Goal: Transaction & Acquisition: Book appointment/travel/reservation

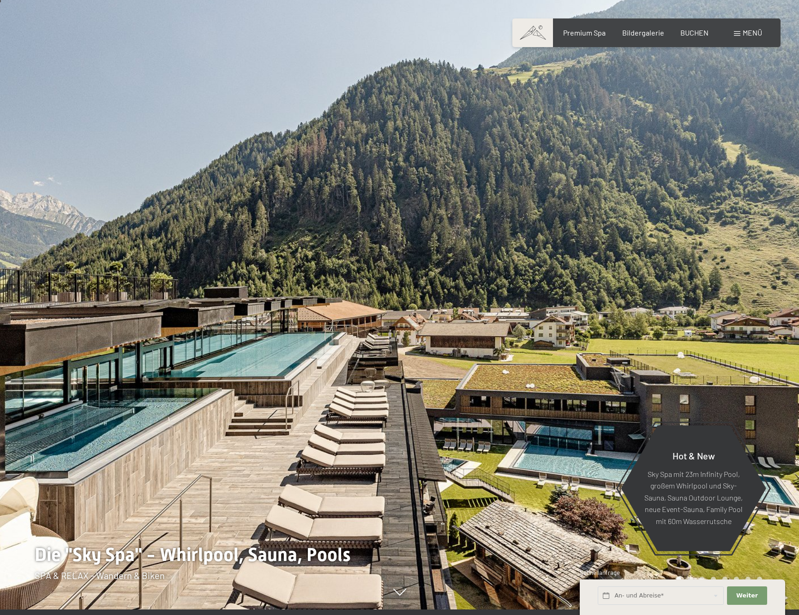
click at [443, 376] on div at bounding box center [600, 301] width 400 height 615
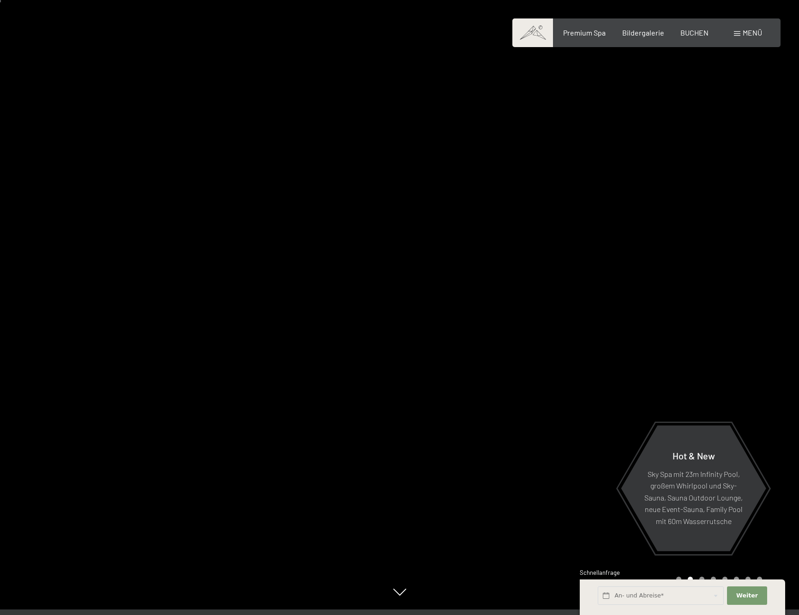
click at [661, 351] on div at bounding box center [600, 301] width 400 height 615
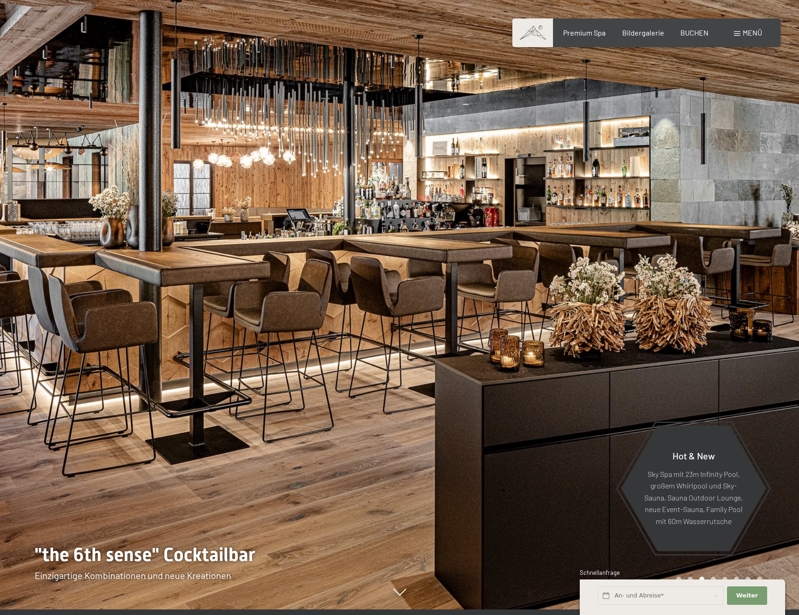
click at [661, 351] on div at bounding box center [600, 301] width 400 height 615
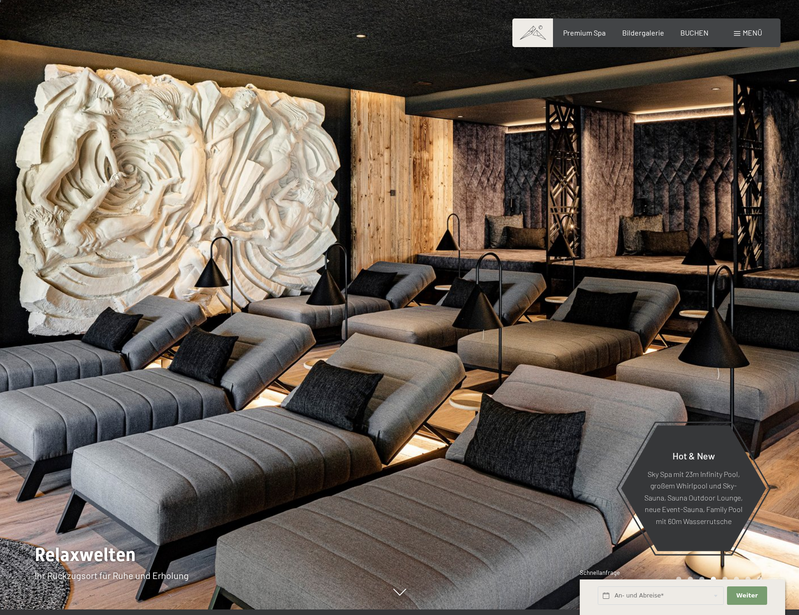
click at [661, 351] on div at bounding box center [600, 301] width 400 height 615
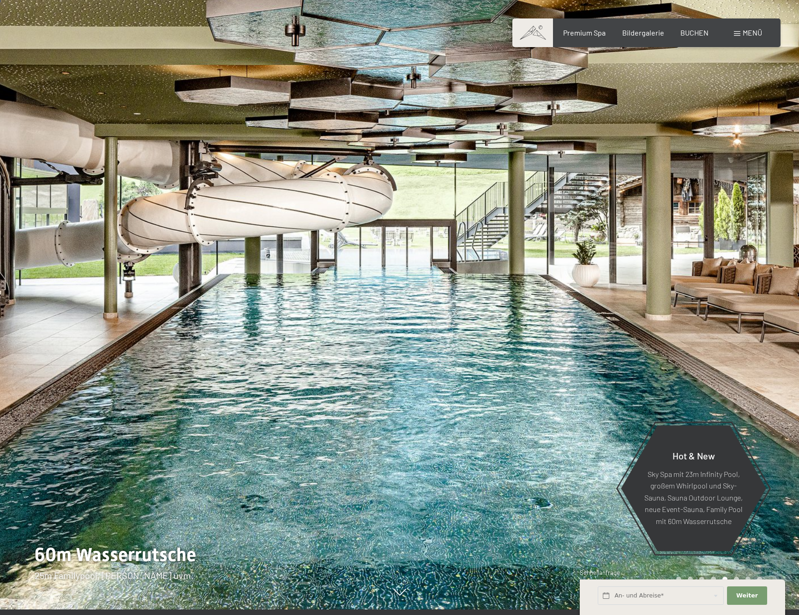
click at [661, 351] on div at bounding box center [600, 301] width 400 height 615
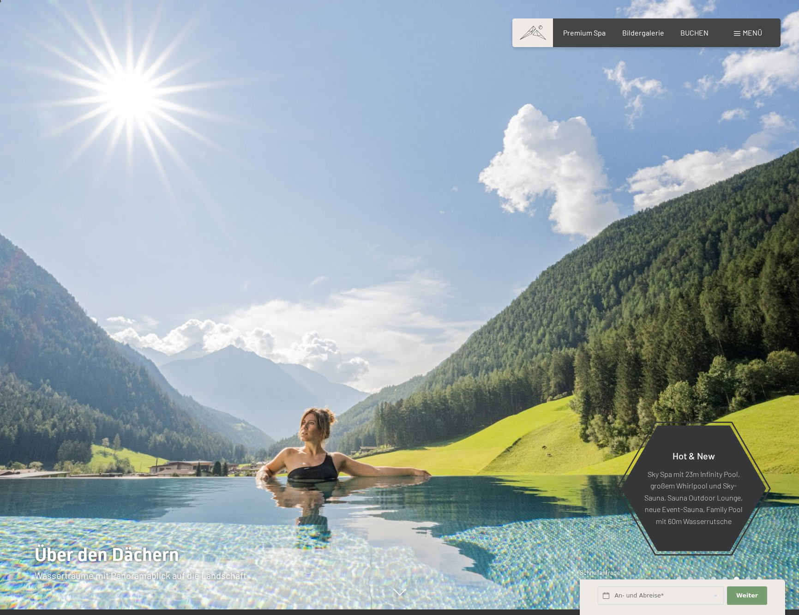
click at [191, 341] on div at bounding box center [200, 301] width 400 height 615
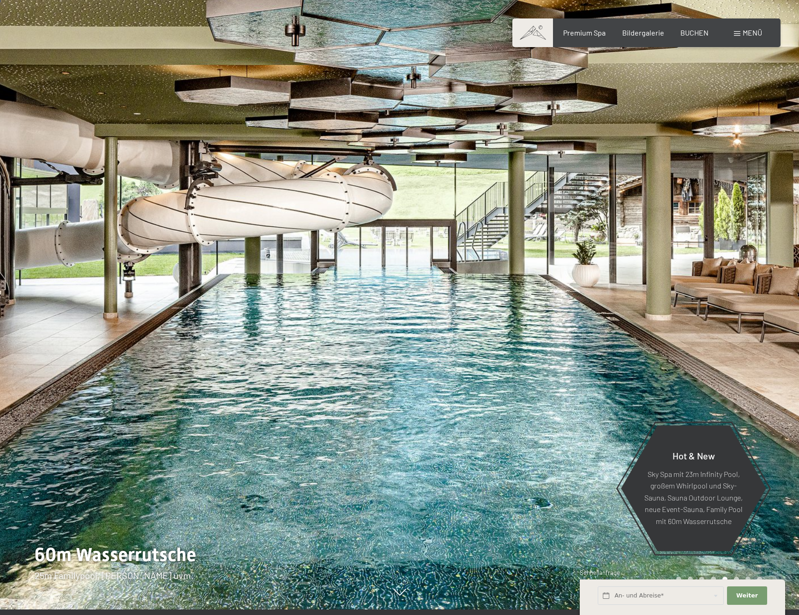
click at [711, 317] on div at bounding box center [600, 301] width 400 height 615
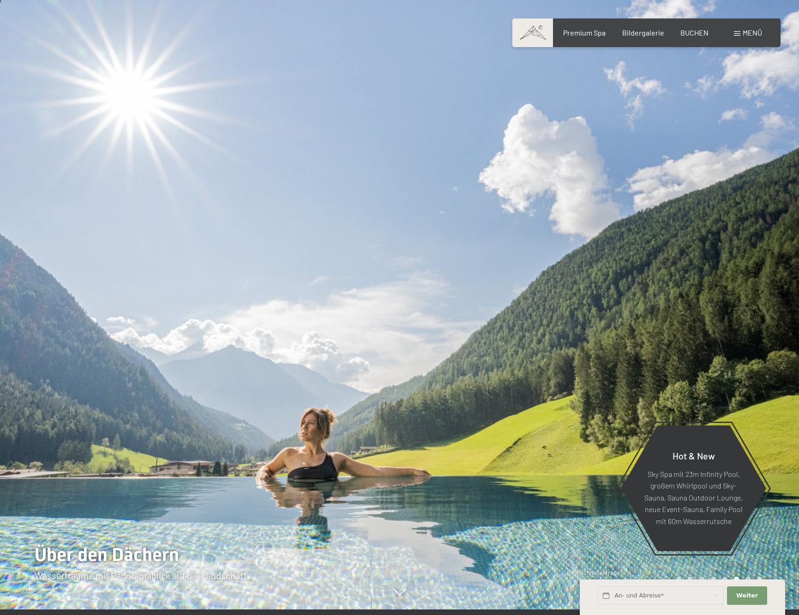
click at [711, 317] on div at bounding box center [600, 301] width 400 height 615
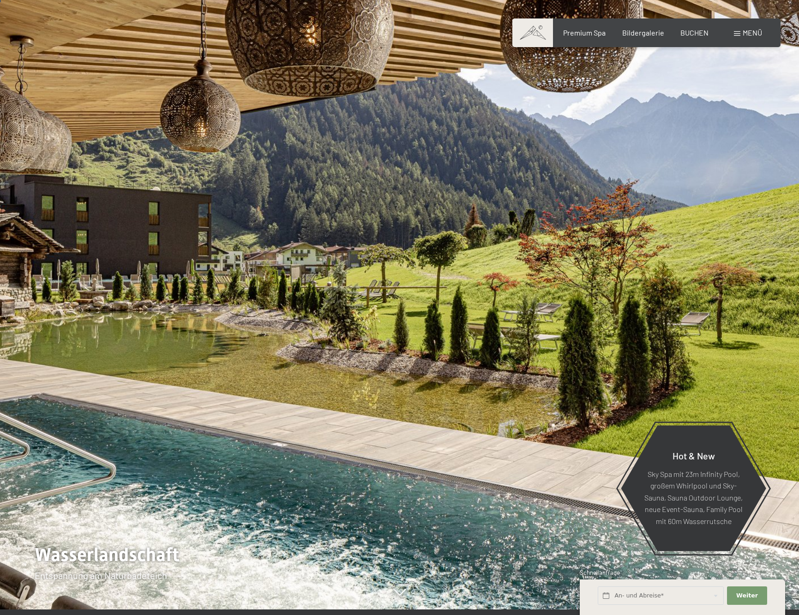
click at [711, 317] on div at bounding box center [600, 301] width 400 height 615
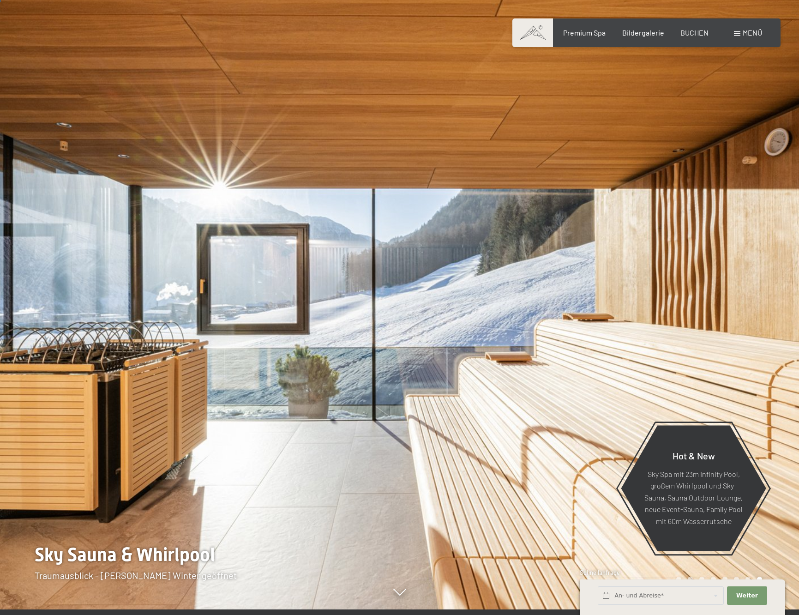
click at [711, 317] on div at bounding box center [600, 301] width 400 height 615
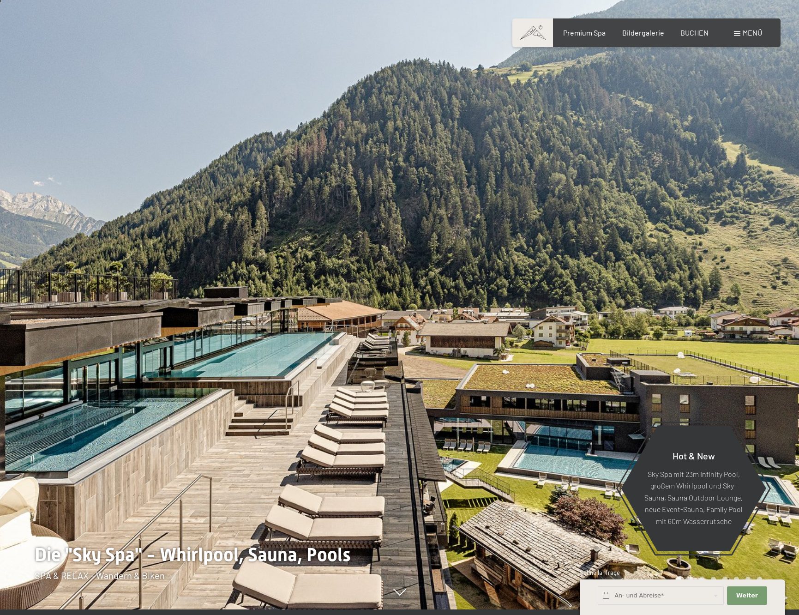
click at [711, 317] on div at bounding box center [600, 301] width 400 height 615
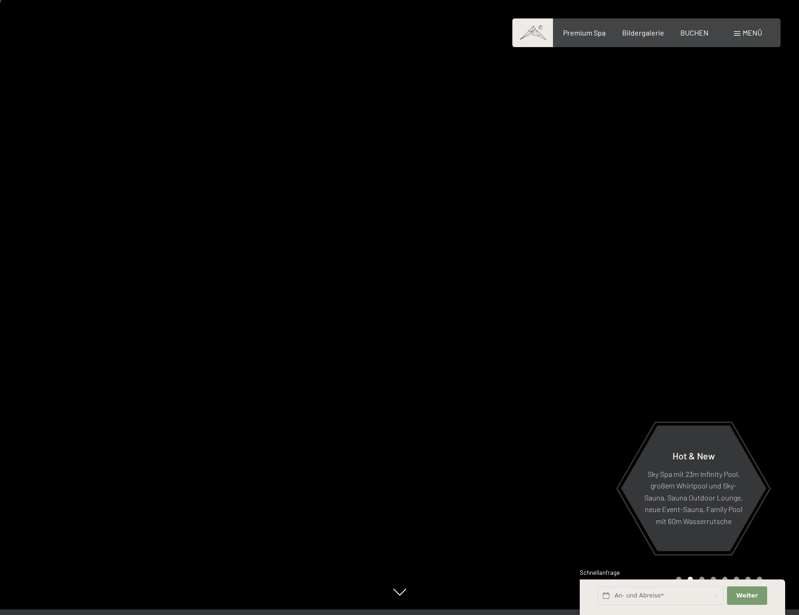
click at [711, 316] on div at bounding box center [600, 301] width 400 height 615
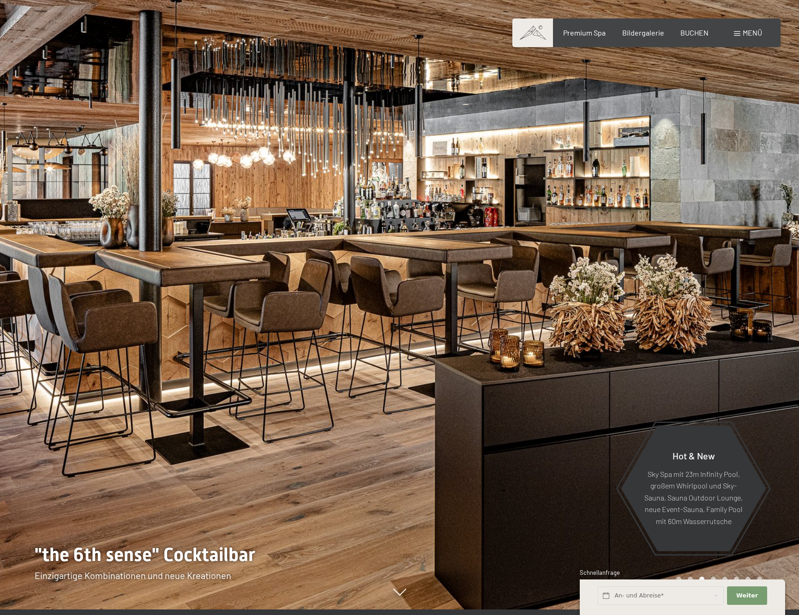
click at [738, 293] on div at bounding box center [600, 301] width 400 height 615
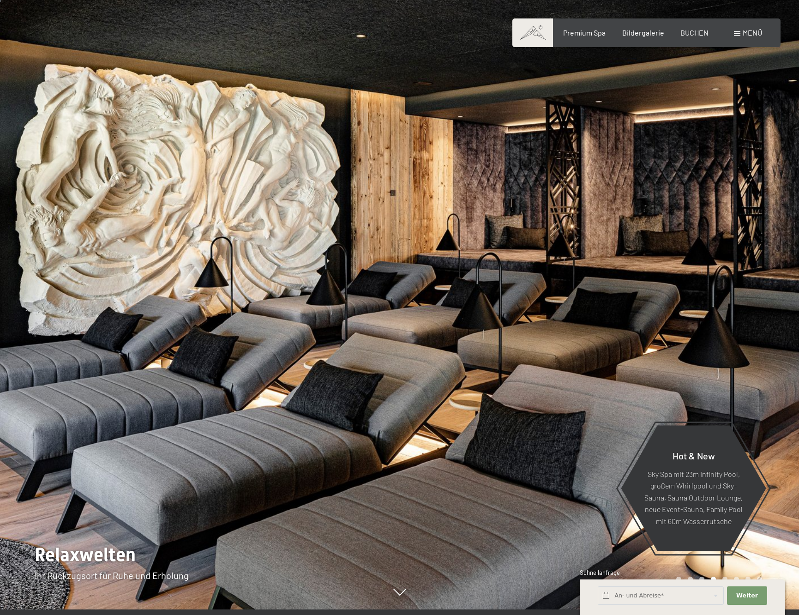
click at [738, 293] on div at bounding box center [600, 301] width 400 height 615
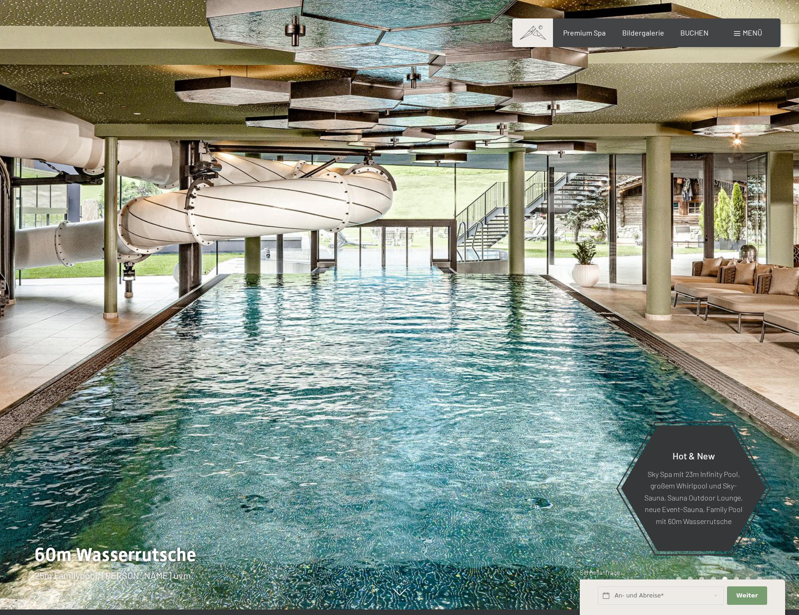
click at [738, 292] on div at bounding box center [600, 301] width 400 height 615
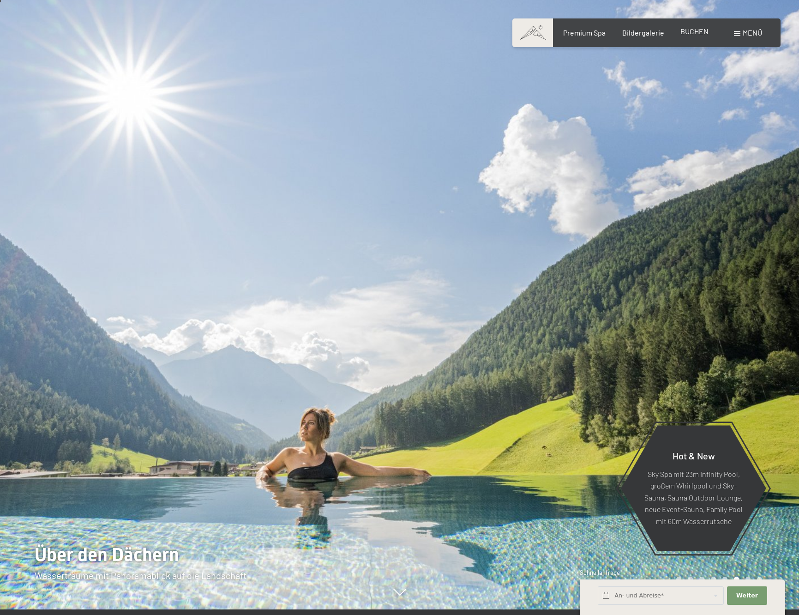
click at [686, 32] on span "BUCHEN" at bounding box center [694, 31] width 28 height 9
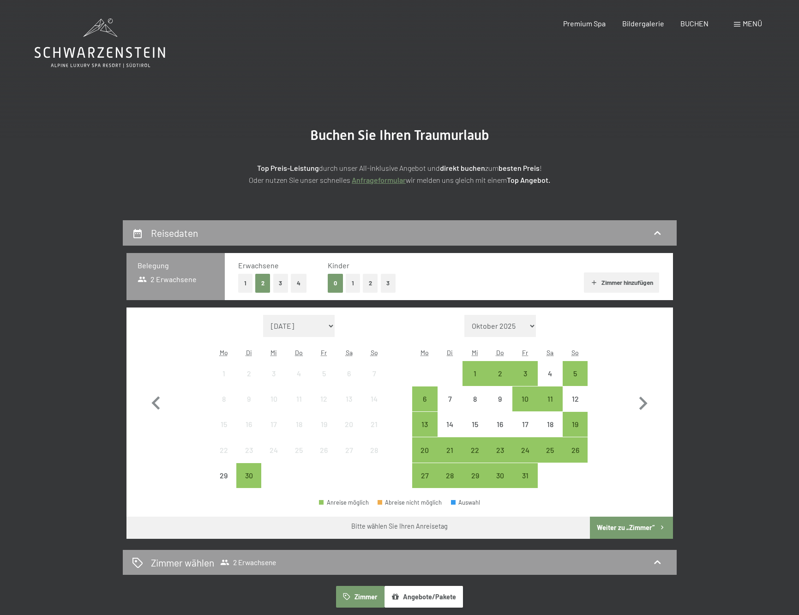
click at [350, 281] on button "1" at bounding box center [353, 283] width 14 height 19
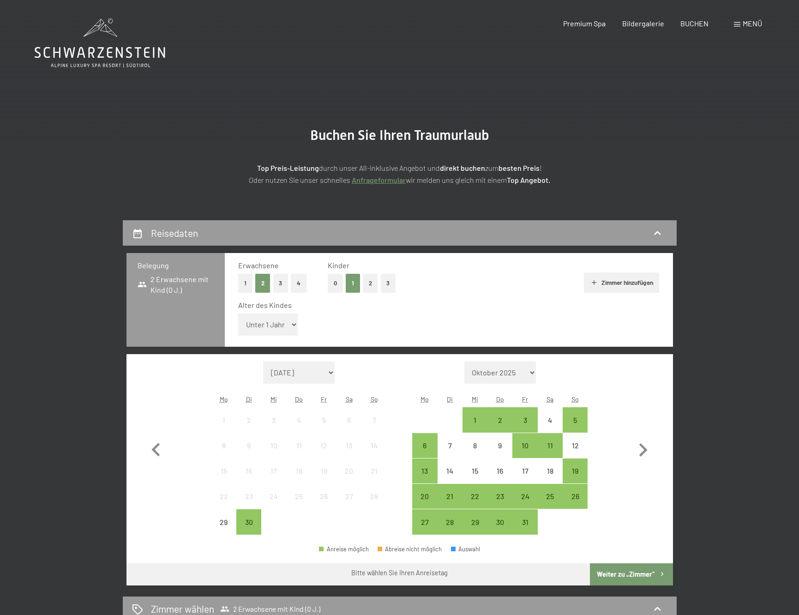
click at [265, 322] on select "Unter 1 Jahr 1 Jahr 2 Jahre 3 Jahre 4 Jahre 5 Jahre 6 Jahre 7 Jahre 8 Jahre 9 J…" at bounding box center [268, 324] width 60 height 22
select select "2"
click at [238, 313] on select "Unter 1 Jahr 1 Jahr 2 Jahre 3 Jahre 4 Jahre 5 Jahre 6 Jahre 7 Jahre 8 Jahre 9 J…" at bounding box center [268, 324] width 60 height 22
click at [525, 444] on div "10" at bounding box center [524, 453] width 23 height 23
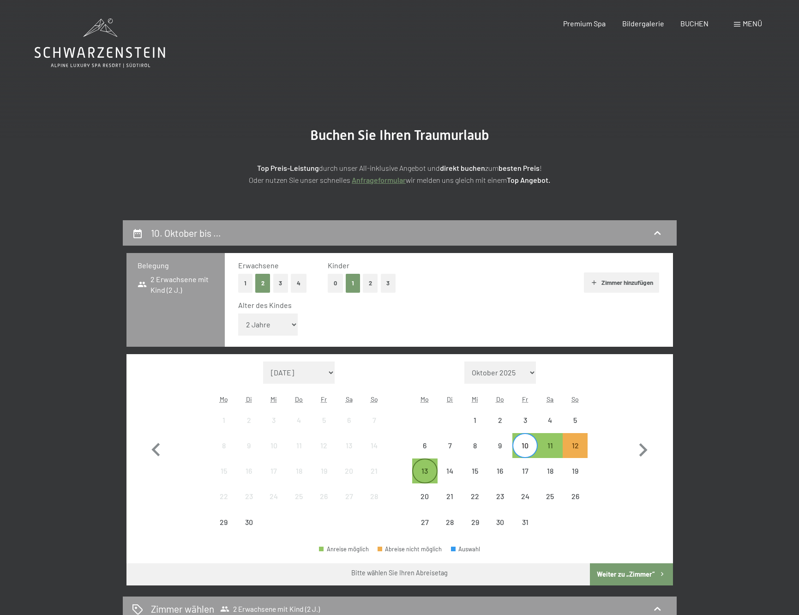
click at [423, 469] on div "13" at bounding box center [424, 478] width 23 height 23
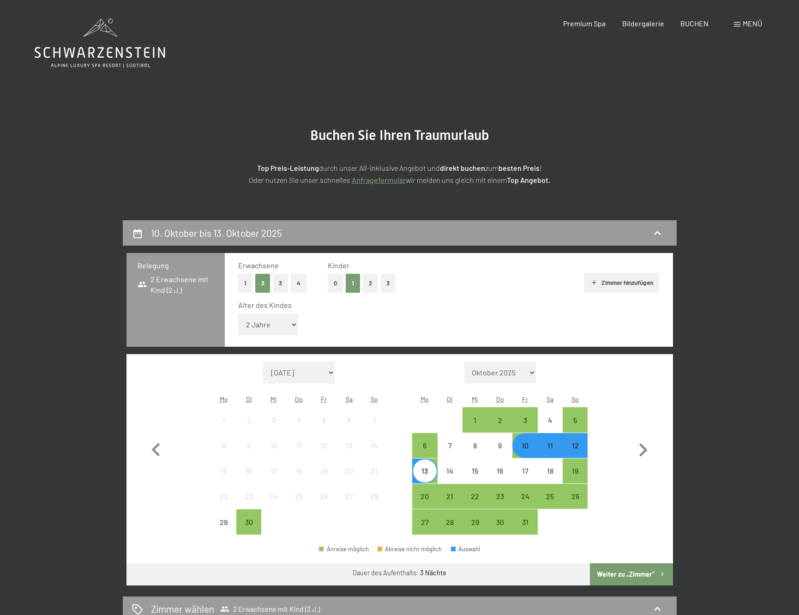
click at [627, 573] on button "Weiter zu „Zimmer“" at bounding box center [631, 574] width 83 height 22
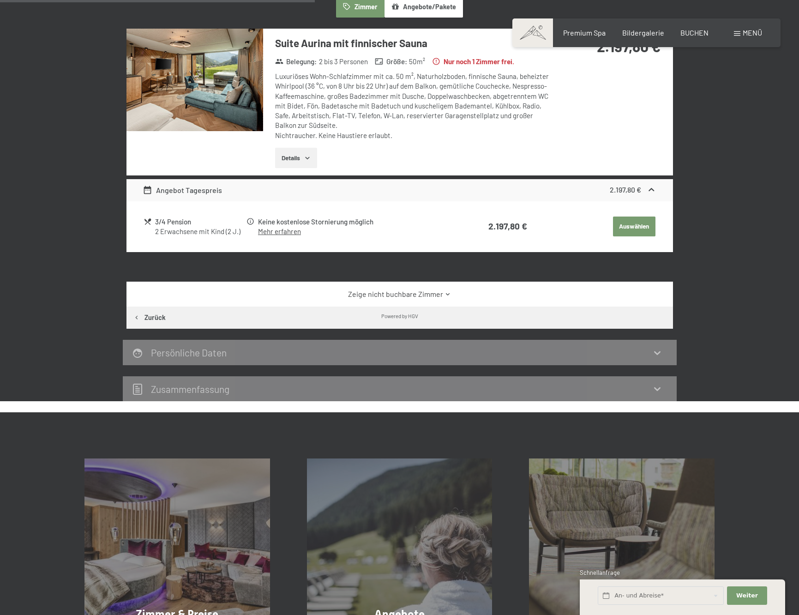
scroll to position [291, 0]
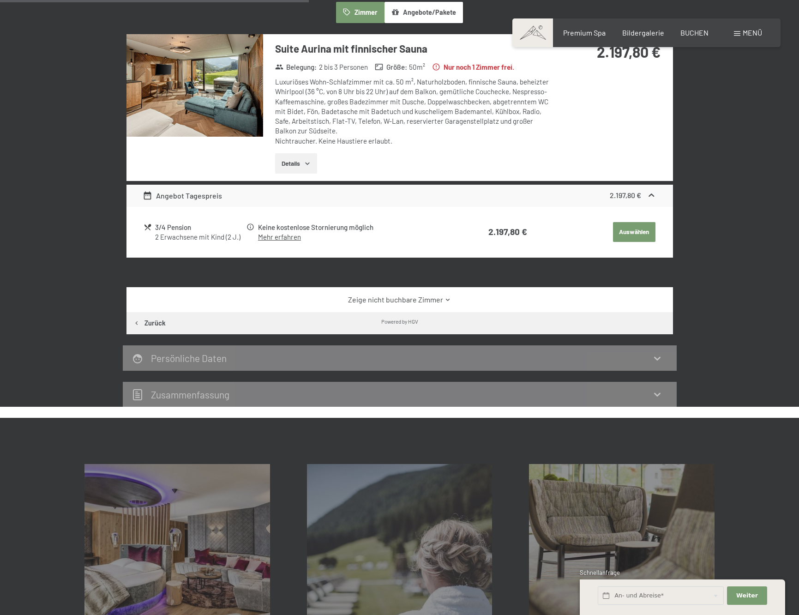
click at [391, 302] on link "Zeige nicht buchbare Zimmer" at bounding box center [400, 299] width 514 height 10
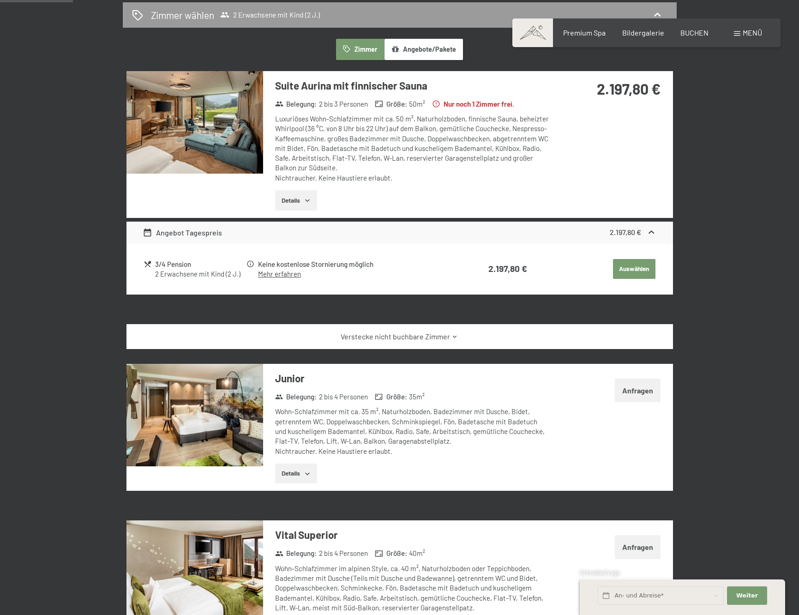
scroll to position [87, 0]
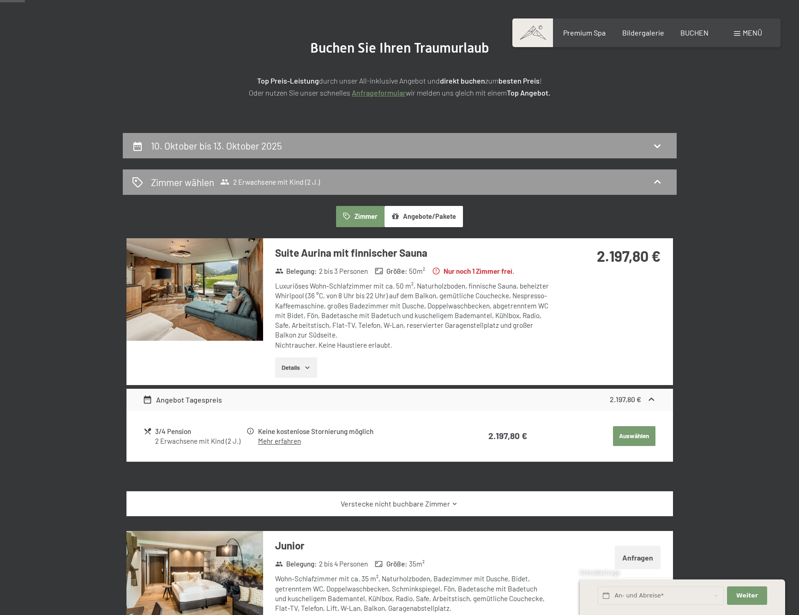
click at [220, 281] on img at bounding box center [194, 289] width 137 height 102
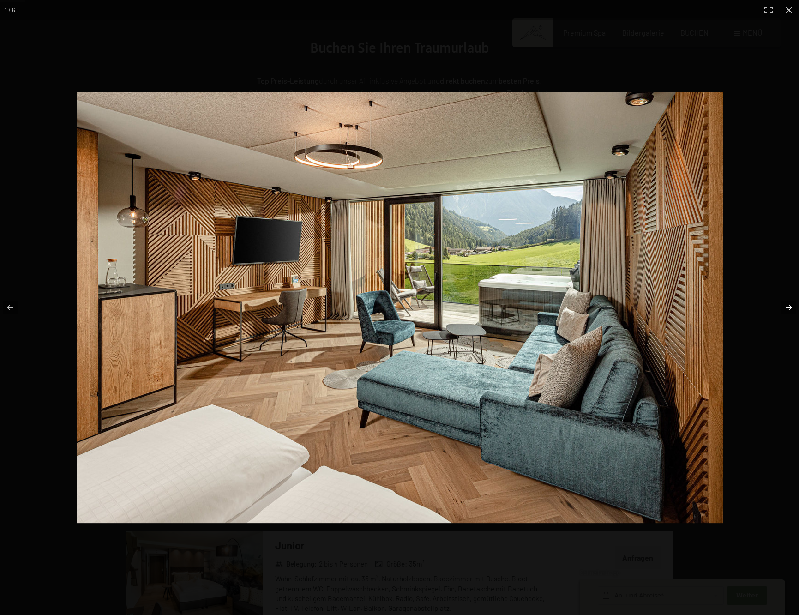
click at [789, 308] on button "button" at bounding box center [782, 307] width 32 height 46
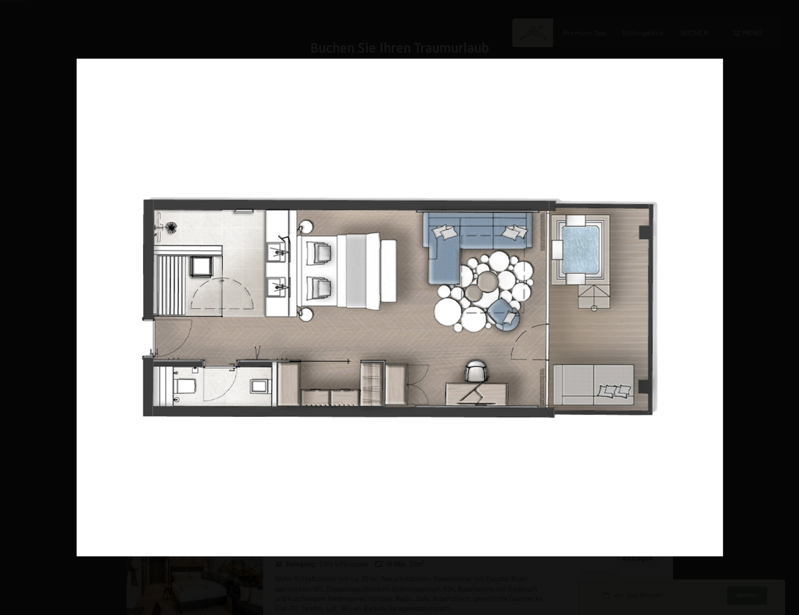
click at [789, 308] on button "button" at bounding box center [782, 307] width 32 height 46
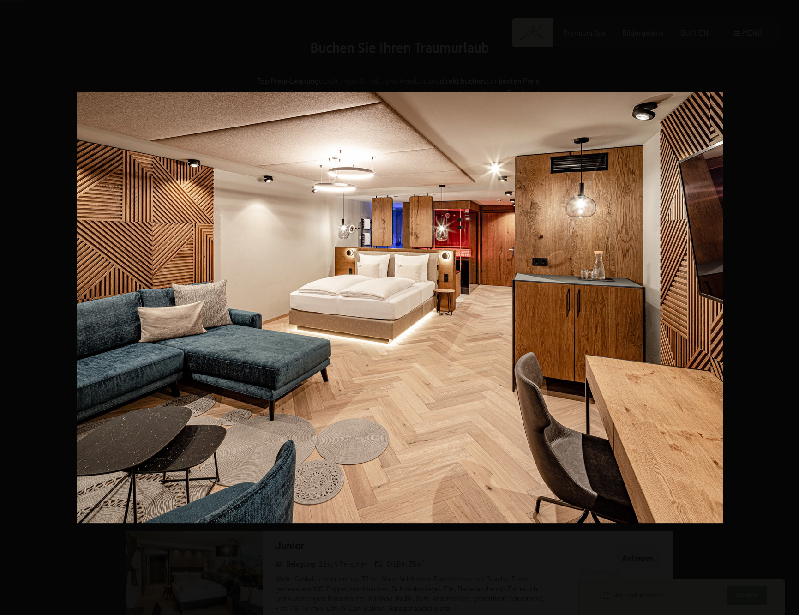
click at [789, 308] on button "button" at bounding box center [782, 307] width 32 height 46
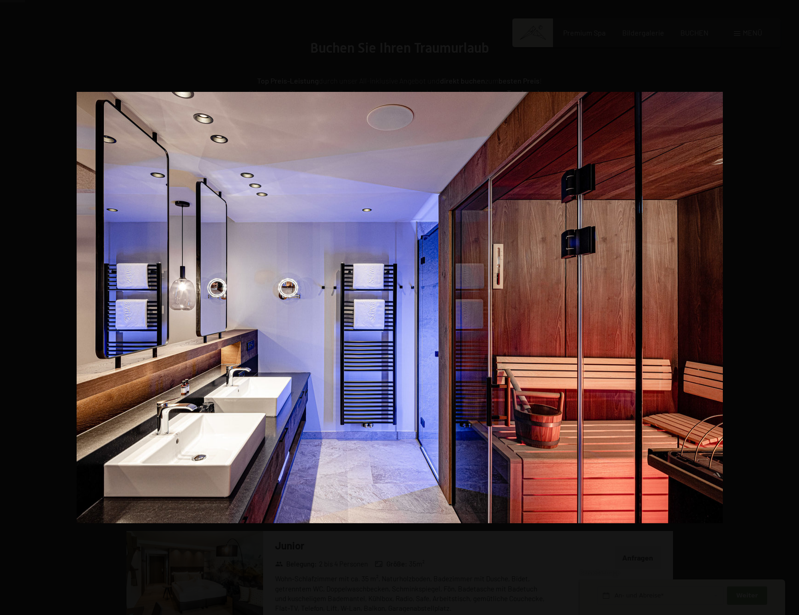
click at [789, 308] on button "button" at bounding box center [782, 307] width 32 height 46
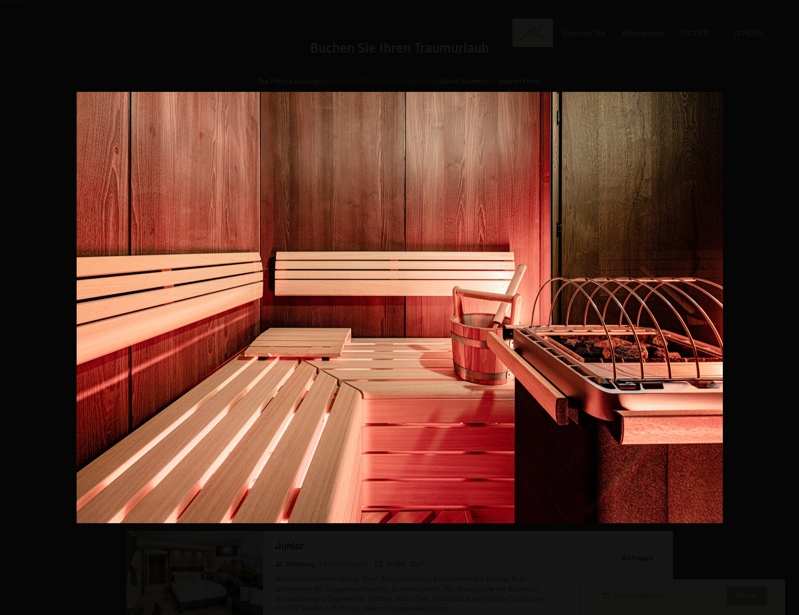
click at [789, 308] on button "button" at bounding box center [782, 307] width 32 height 46
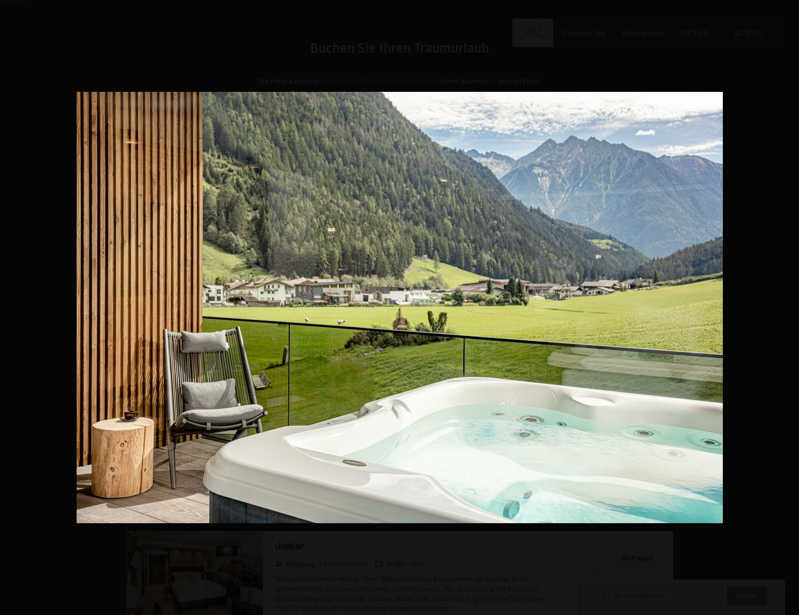
click at [789, 308] on button "button" at bounding box center [782, 307] width 32 height 46
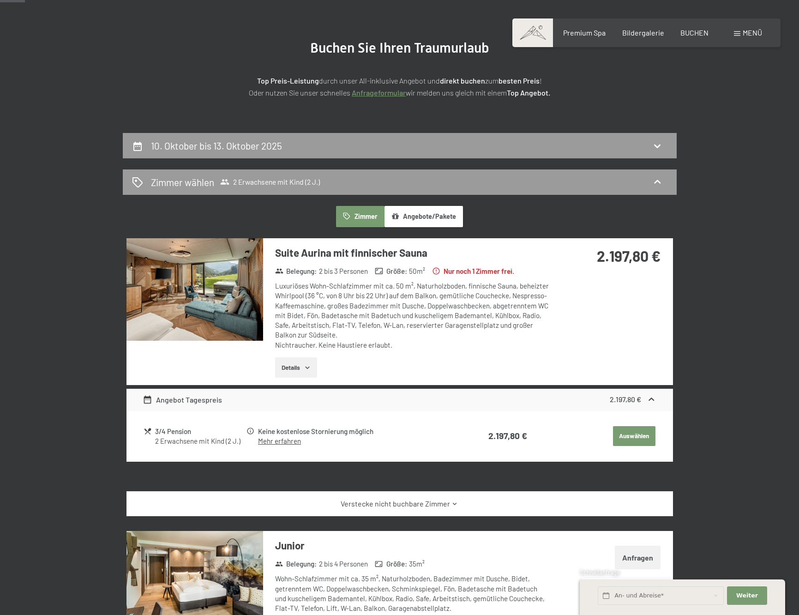
click at [0, 0] on button "button" at bounding box center [0, 0] width 0 height 0
